Goal: Task Accomplishment & Management: Use online tool/utility

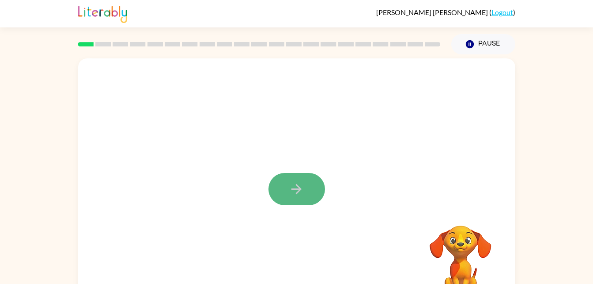
click at [291, 186] on icon "button" at bounding box center [296, 188] width 15 height 15
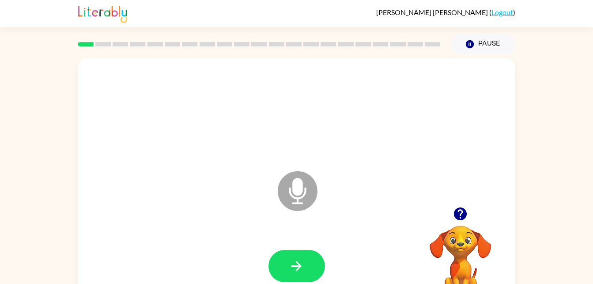
click at [291, 186] on icon at bounding box center [298, 191] width 40 height 40
click at [291, 271] on icon "button" at bounding box center [296, 265] width 15 height 15
click at [300, 273] on button "button" at bounding box center [297, 266] width 57 height 32
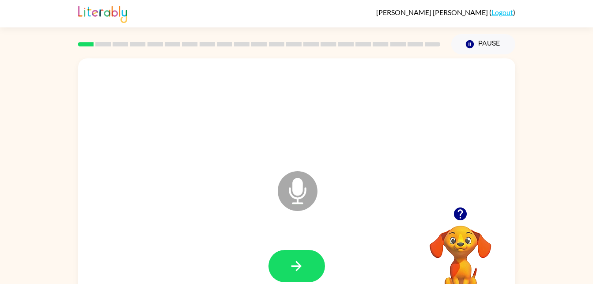
click at [300, 273] on button "button" at bounding box center [297, 266] width 57 height 32
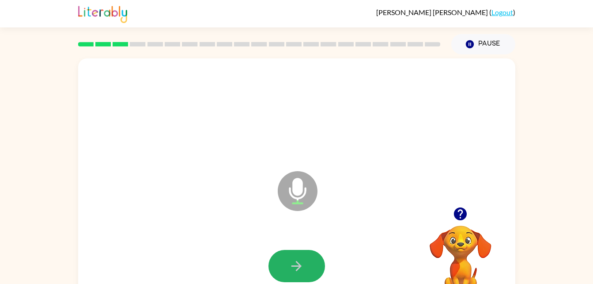
click at [300, 273] on button "button" at bounding box center [297, 266] width 57 height 32
click at [303, 206] on icon at bounding box center [298, 191] width 40 height 40
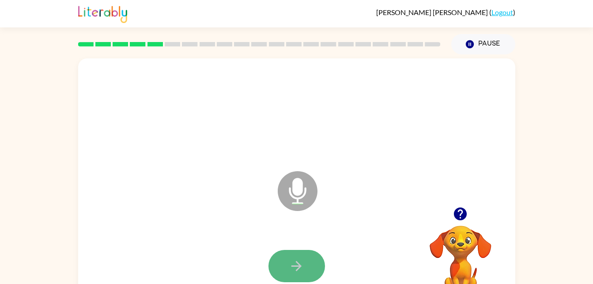
click at [308, 258] on button "button" at bounding box center [297, 266] width 57 height 32
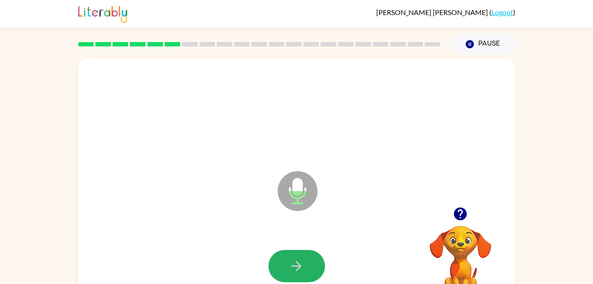
click at [308, 258] on button "button" at bounding box center [297, 266] width 57 height 32
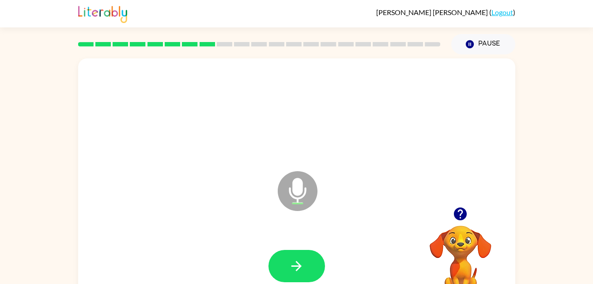
click at [204, 54] on div at bounding box center [259, 44] width 373 height 31
click at [296, 268] on icon "button" at bounding box center [296, 265] width 15 height 15
click at [209, 186] on div "Microphone The Microphone is here when it is your turn to talk" at bounding box center [296, 184] width 437 height 252
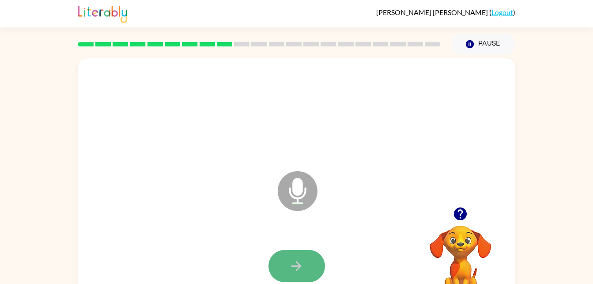
click at [305, 253] on button "button" at bounding box center [297, 266] width 57 height 32
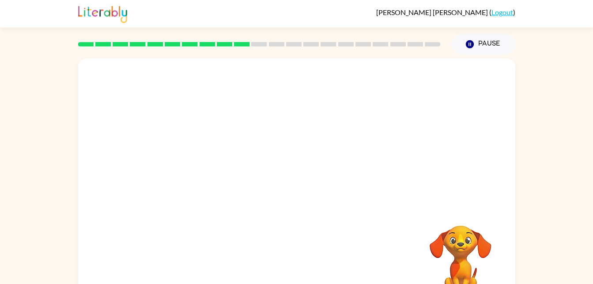
click at [305, 253] on div at bounding box center [297, 266] width 420 height 72
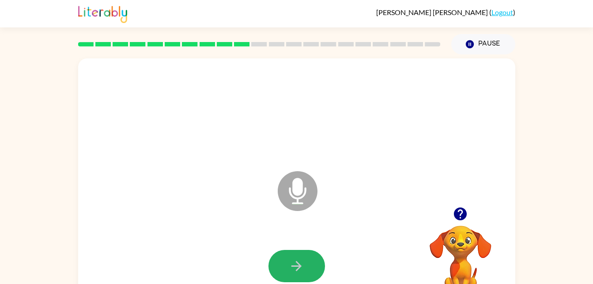
click at [305, 253] on button "button" at bounding box center [297, 266] width 57 height 32
drag, startPoint x: 310, startPoint y: 261, endPoint x: 330, endPoint y: 267, distance: 20.8
click at [330, 267] on div at bounding box center [297, 266] width 420 height 72
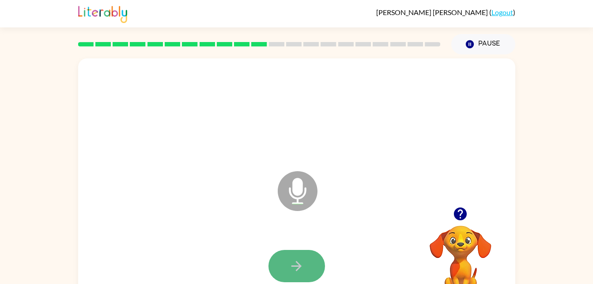
click at [272, 264] on button "button" at bounding box center [297, 266] width 57 height 32
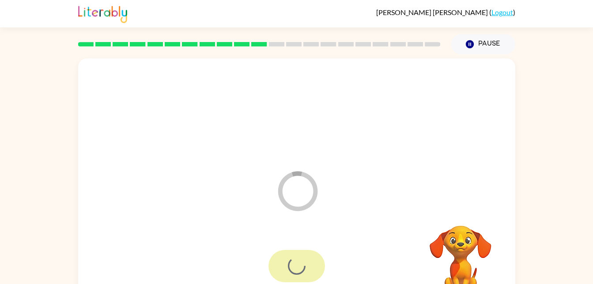
click at [272, 264] on div at bounding box center [297, 266] width 57 height 32
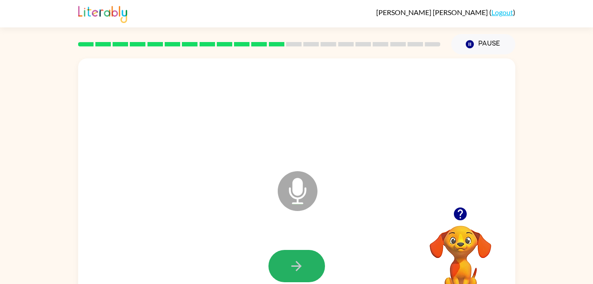
click at [272, 264] on button "button" at bounding box center [297, 266] width 57 height 32
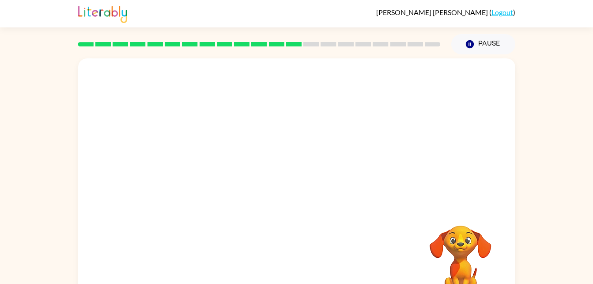
click at [393, 225] on div "Your browser must support playing .mp4 files to use Literably. Please try using…" at bounding box center [296, 184] width 437 height 252
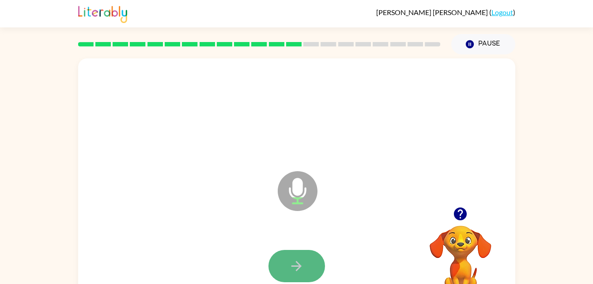
click at [295, 254] on button "button" at bounding box center [297, 266] width 57 height 32
click at [313, 262] on button "button" at bounding box center [297, 266] width 57 height 32
click at [291, 255] on button "button" at bounding box center [297, 266] width 57 height 32
click at [298, 260] on icon "button" at bounding box center [296, 265] width 15 height 15
click at [305, 266] on button "button" at bounding box center [297, 266] width 57 height 32
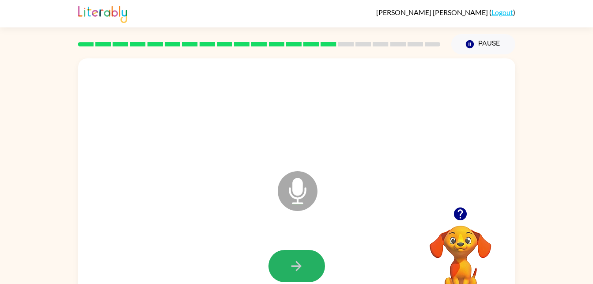
click at [305, 266] on button "button" at bounding box center [297, 266] width 57 height 32
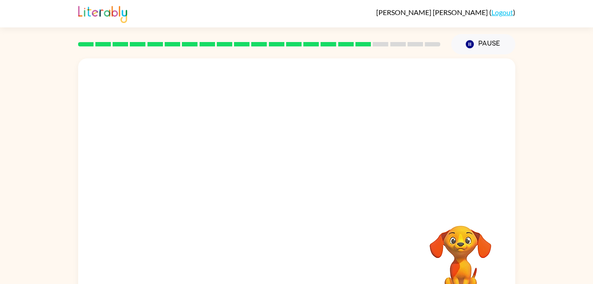
drag, startPoint x: 305, startPoint y: 266, endPoint x: 134, endPoint y: 193, distance: 185.6
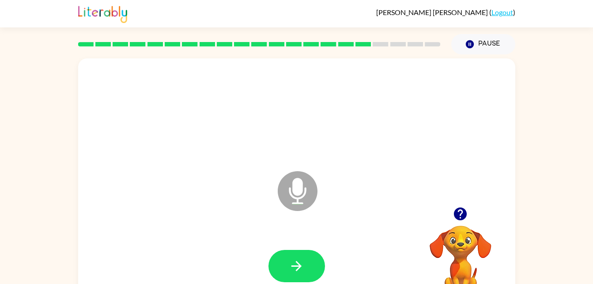
click at [278, 249] on div at bounding box center [297, 266] width 420 height 72
click at [293, 265] on icon "button" at bounding box center [297, 266] width 10 height 10
click at [269, 264] on button "button" at bounding box center [297, 266] width 57 height 32
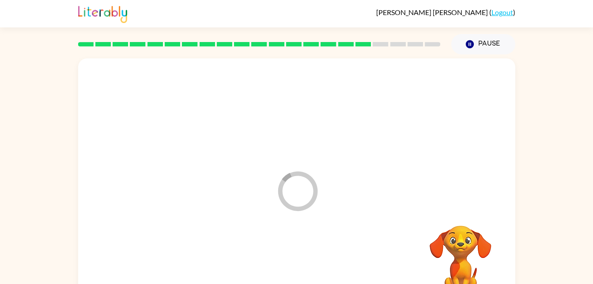
click at [269, 264] on div at bounding box center [297, 266] width 420 height 72
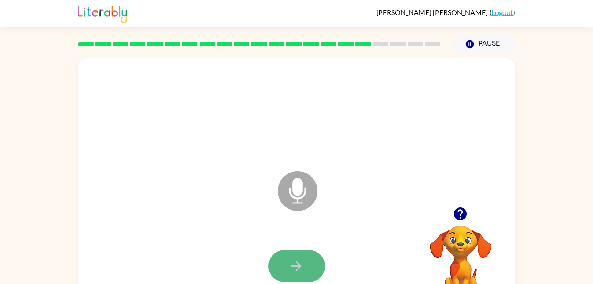
click at [302, 259] on icon "button" at bounding box center [296, 265] width 15 height 15
click at [301, 256] on button "button" at bounding box center [297, 266] width 57 height 32
click at [279, 269] on button "button" at bounding box center [297, 266] width 57 height 32
click at [305, 269] on button "button" at bounding box center [297, 266] width 57 height 32
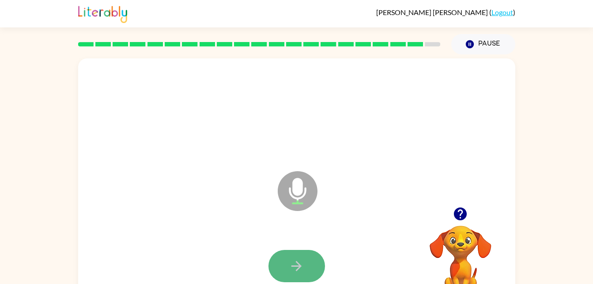
click at [291, 277] on button "button" at bounding box center [297, 266] width 57 height 32
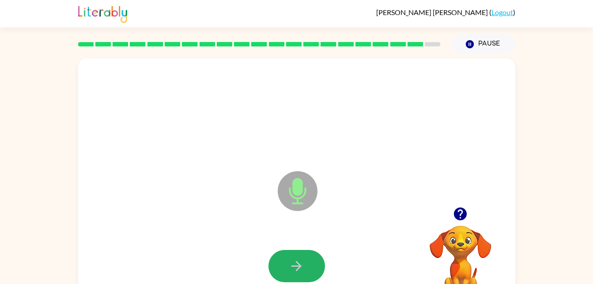
click at [297, 267] on icon "button" at bounding box center [296, 265] width 15 height 15
